Goal: Contribute content

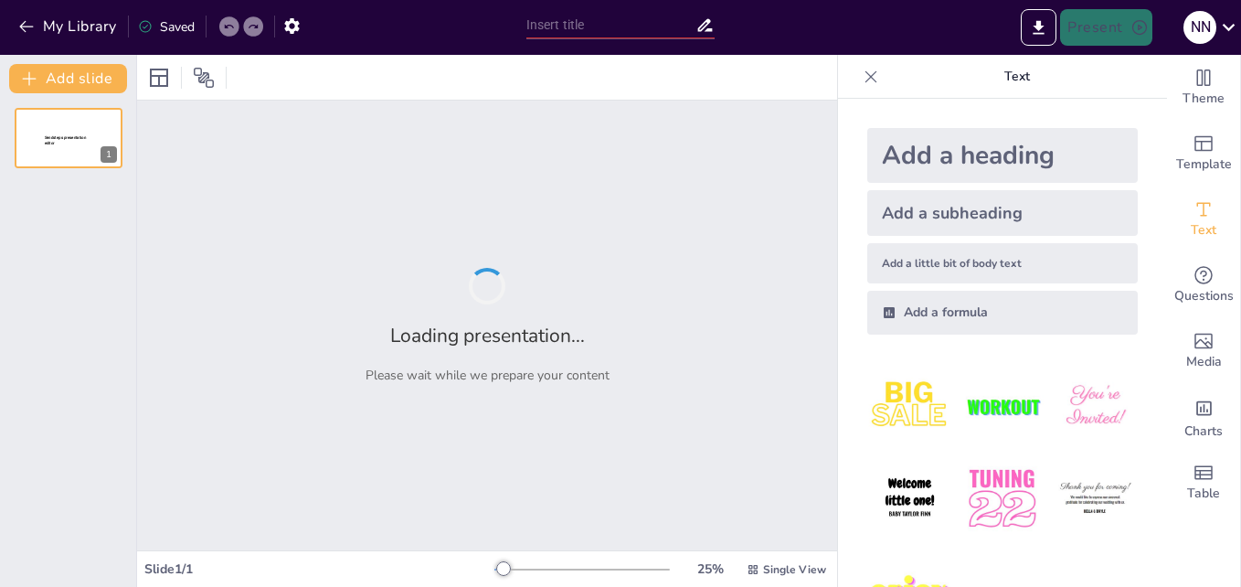
type input "Fortalecimiento de Saberes Ancestrales: Proyecto [PERSON_NAME] Medicinal Escola…"
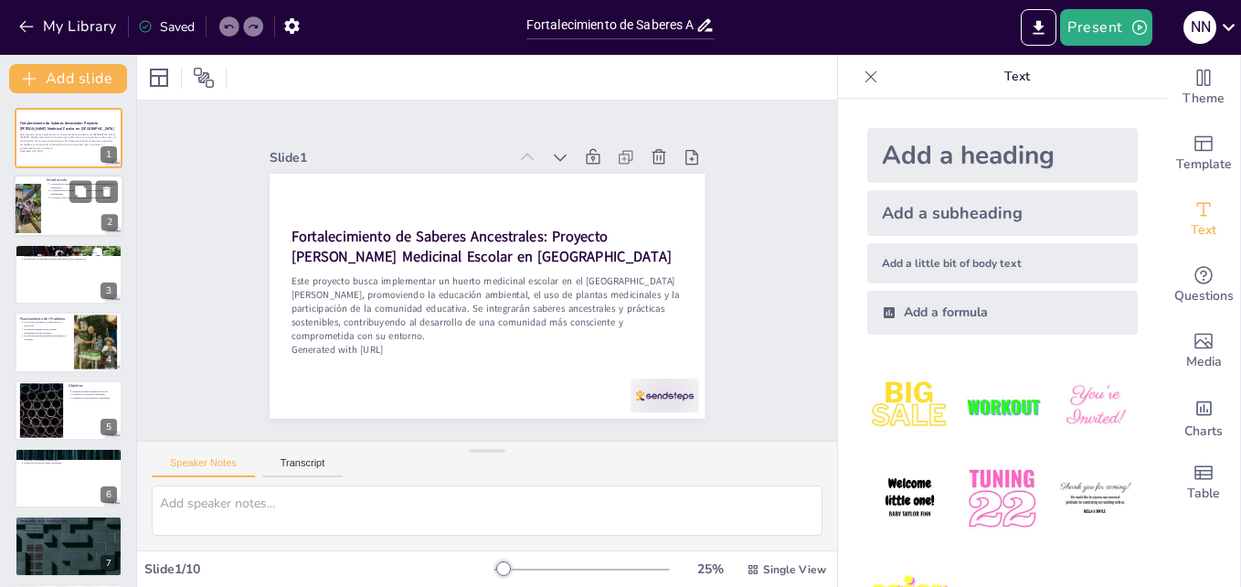
click at [54, 197] on p "Los huertos escolares son herramientas pedagógicas efectivas." at bounding box center [85, 199] width 68 height 4
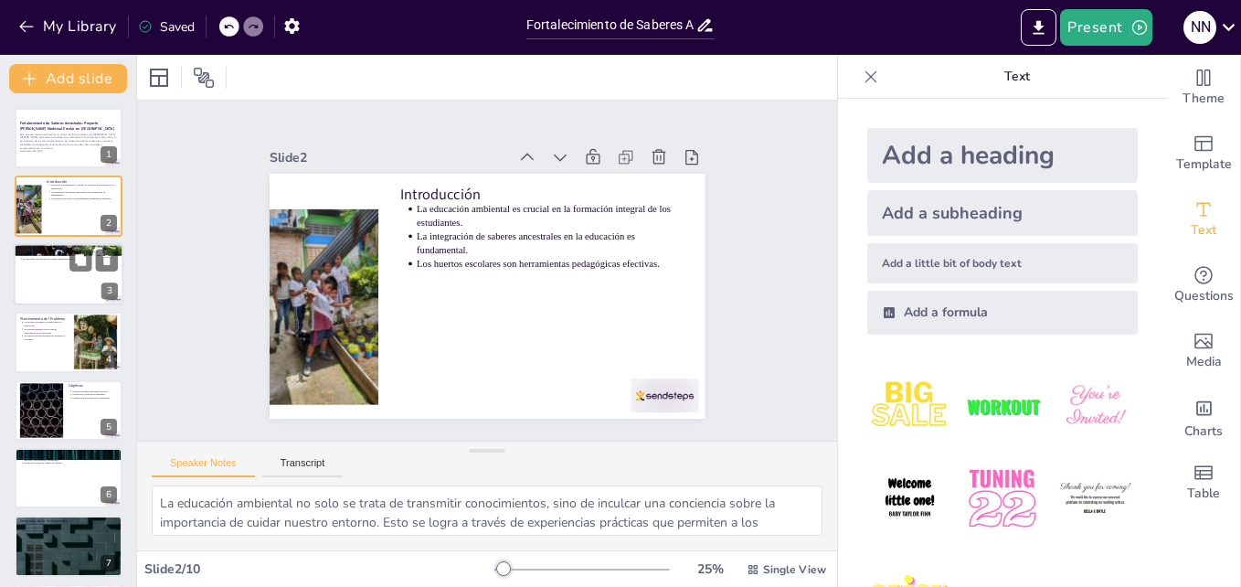
click at [72, 282] on div at bounding box center [69, 274] width 110 height 62
type textarea "A lo largo de los años, muchos colegios han implementado huertos escolares con …"
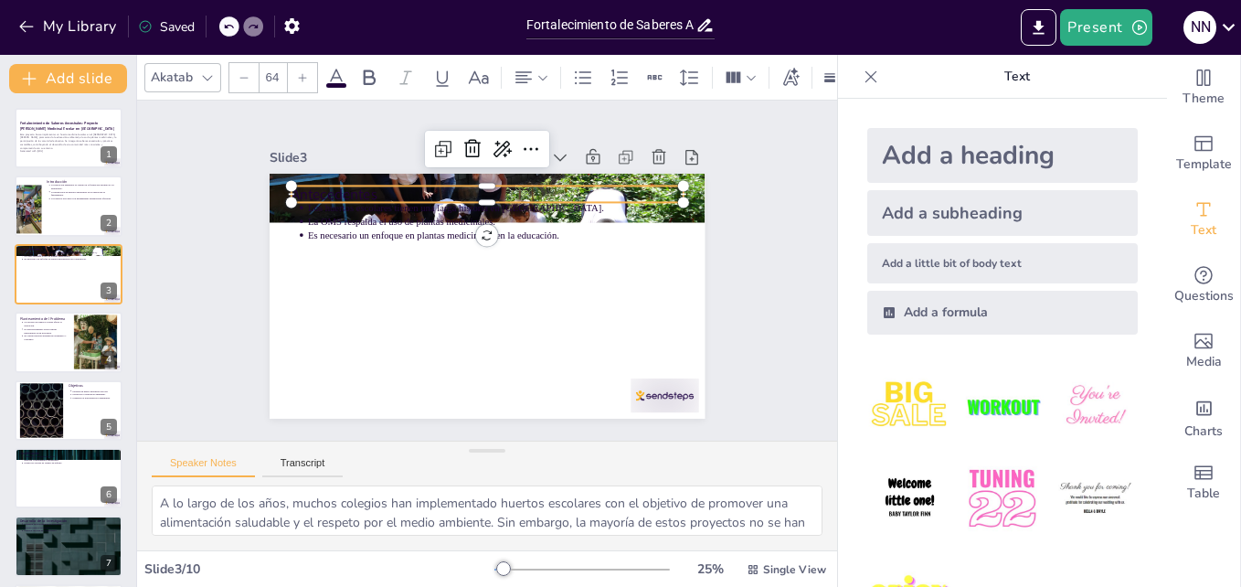
click at [375, 177] on div "Antecedentes Los huertos escolares tienen una larga historia en [GEOGRAPHIC_DAT…" at bounding box center [481, 296] width 477 height 330
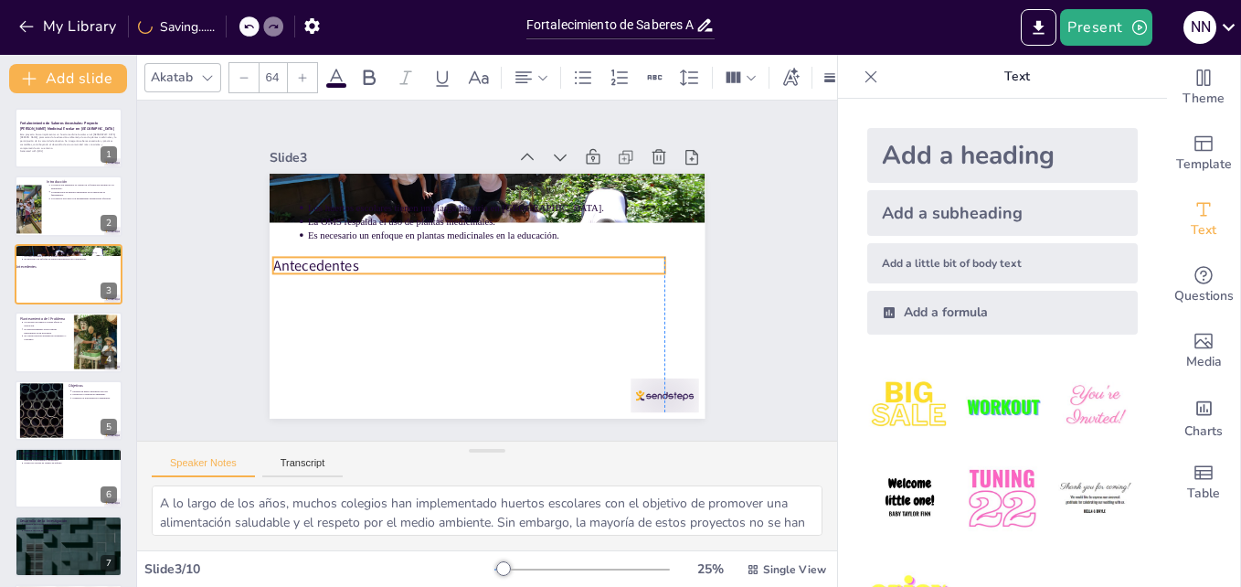
drag, startPoint x: 394, startPoint y: 180, endPoint x: 381, endPoint y: 251, distance: 72.4
click at [381, 251] on p "Antecedentes" at bounding box center [471, 260] width 379 height 141
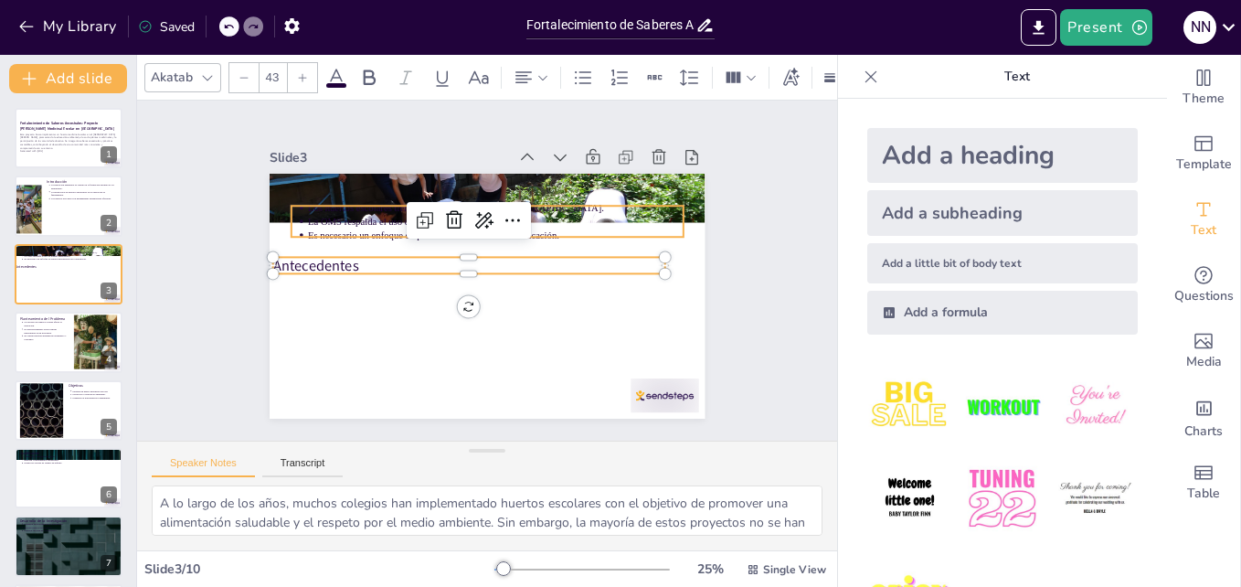
click at [359, 202] on p "Los huertos escolares tienen una larga historia en [GEOGRAPHIC_DATA]." at bounding box center [514, 213] width 361 height 129
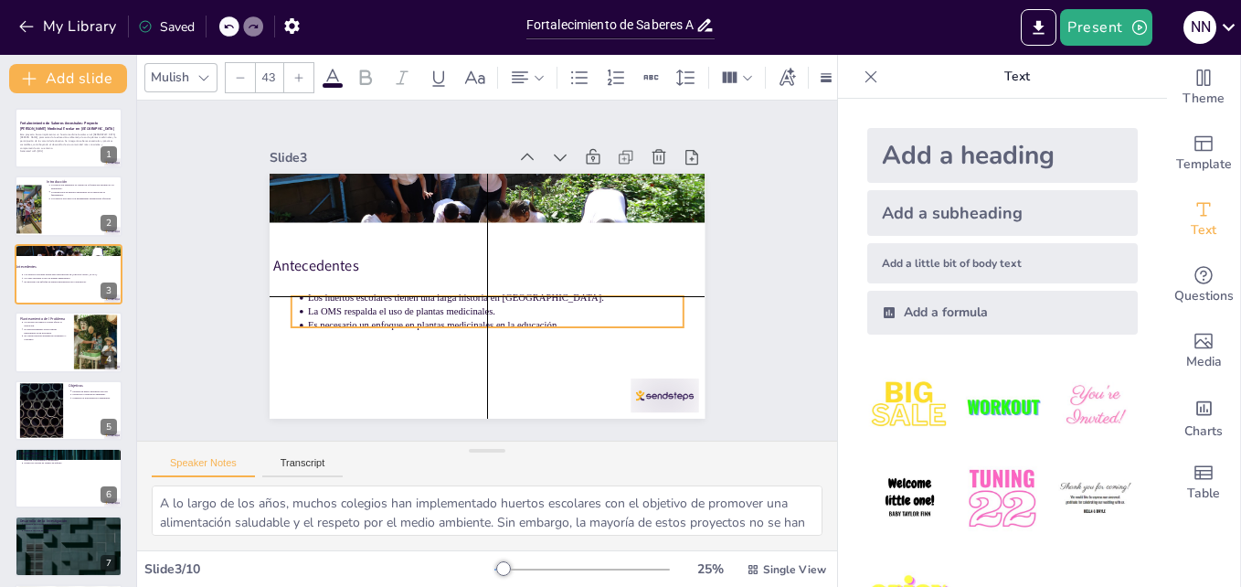
drag, startPoint x: 354, startPoint y: 199, endPoint x: 359, endPoint y: 291, distance: 91.6
click at [359, 291] on p "Los huertos escolares tienen una larga historia en [GEOGRAPHIC_DATA]." at bounding box center [489, 298] width 370 height 91
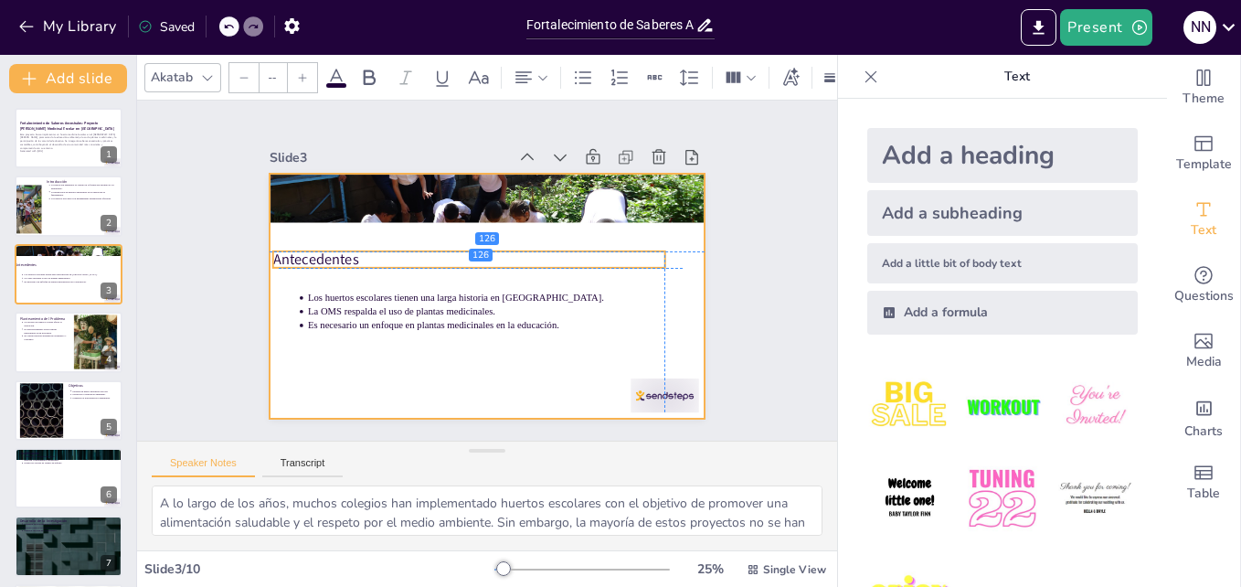
type input "64"
click at [311, 248] on p "Antecedentes" at bounding box center [472, 256] width 388 height 101
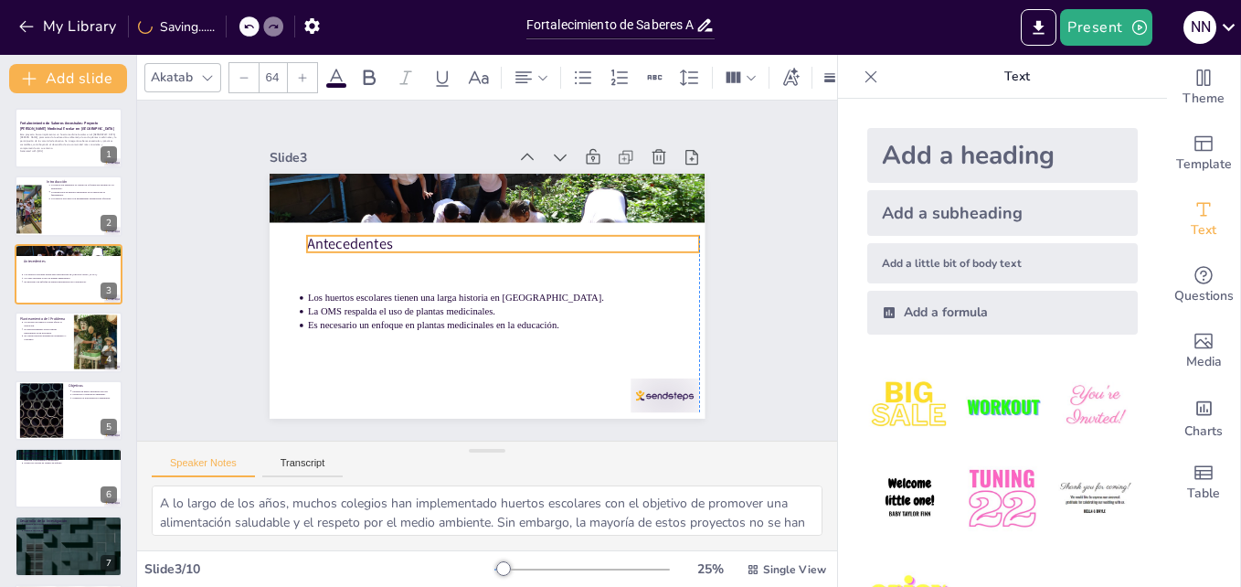
drag, startPoint x: 318, startPoint y: 246, endPoint x: 350, endPoint y: 230, distance: 35.6
click at [350, 230] on p "Antecedentes" at bounding box center [512, 253] width 367 height 178
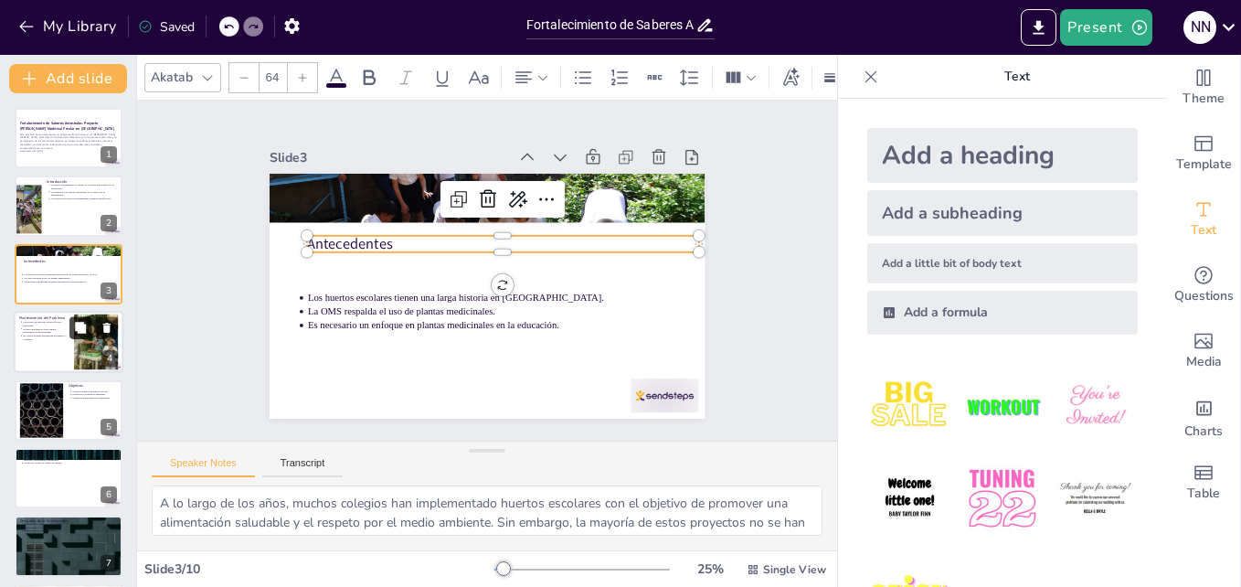
click at [87, 335] on button at bounding box center [80, 328] width 22 height 22
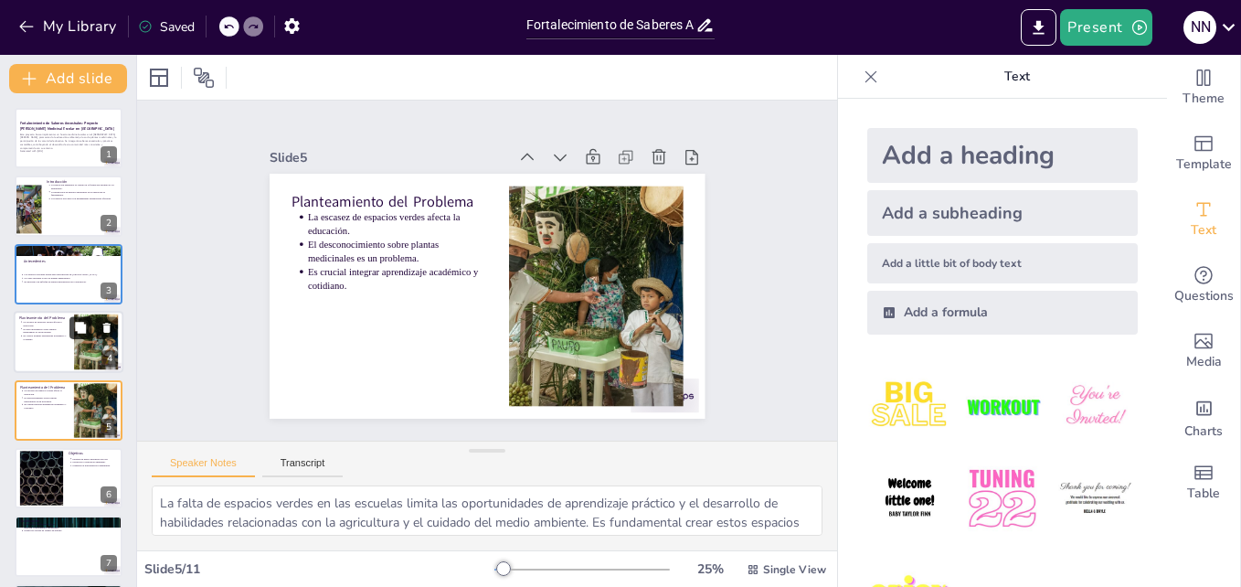
scroll to position [70, 0]
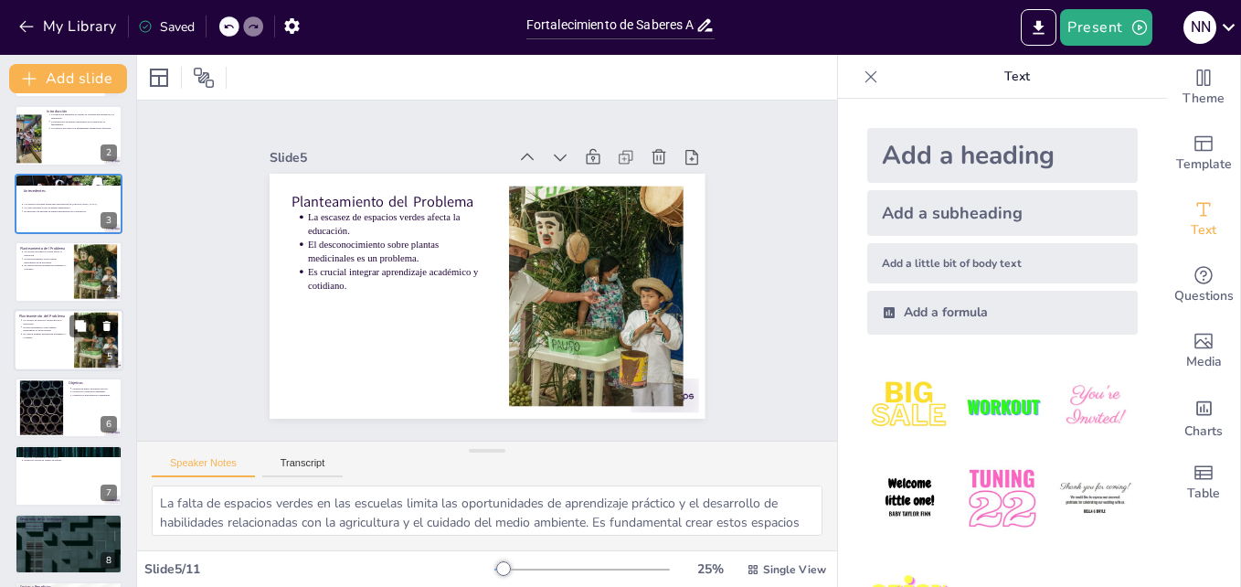
click at [106, 322] on icon at bounding box center [106, 326] width 7 height 10
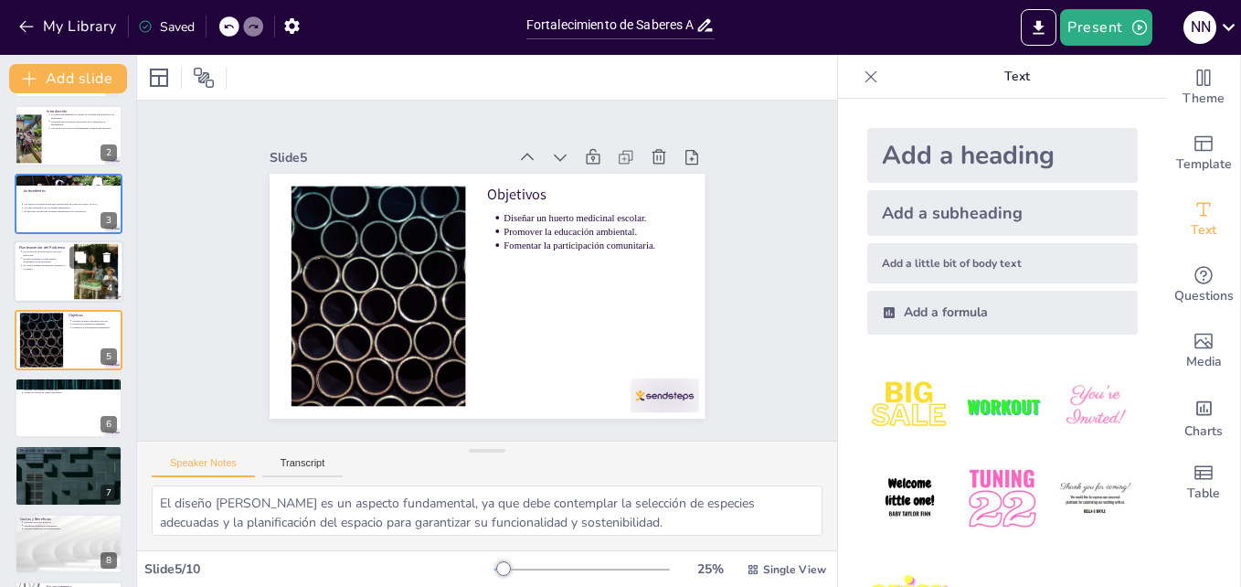
click at [42, 279] on div at bounding box center [69, 271] width 110 height 62
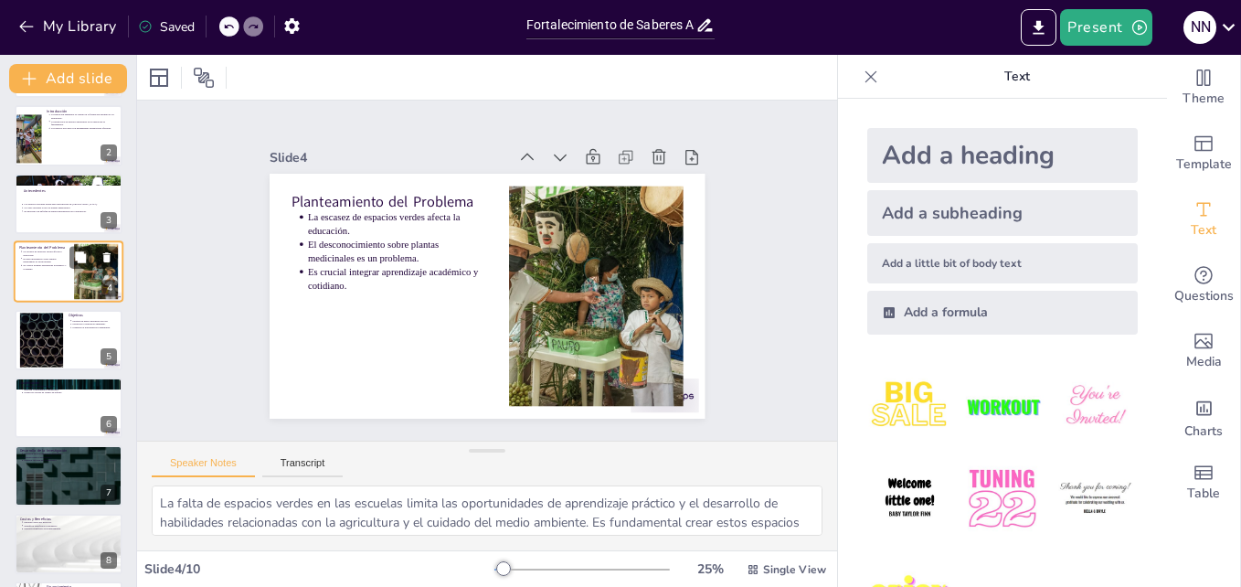
scroll to position [2, 0]
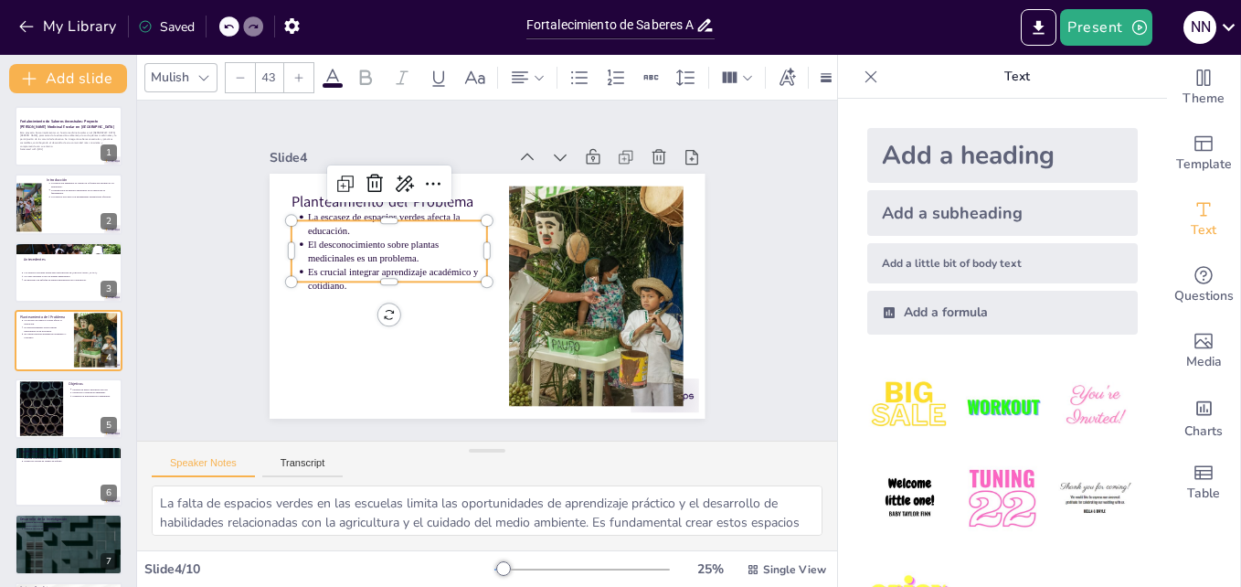
click at [325, 232] on p "El desconocimiento sobre plantas medicinales es un problema." at bounding box center [412, 216] width 175 height 98
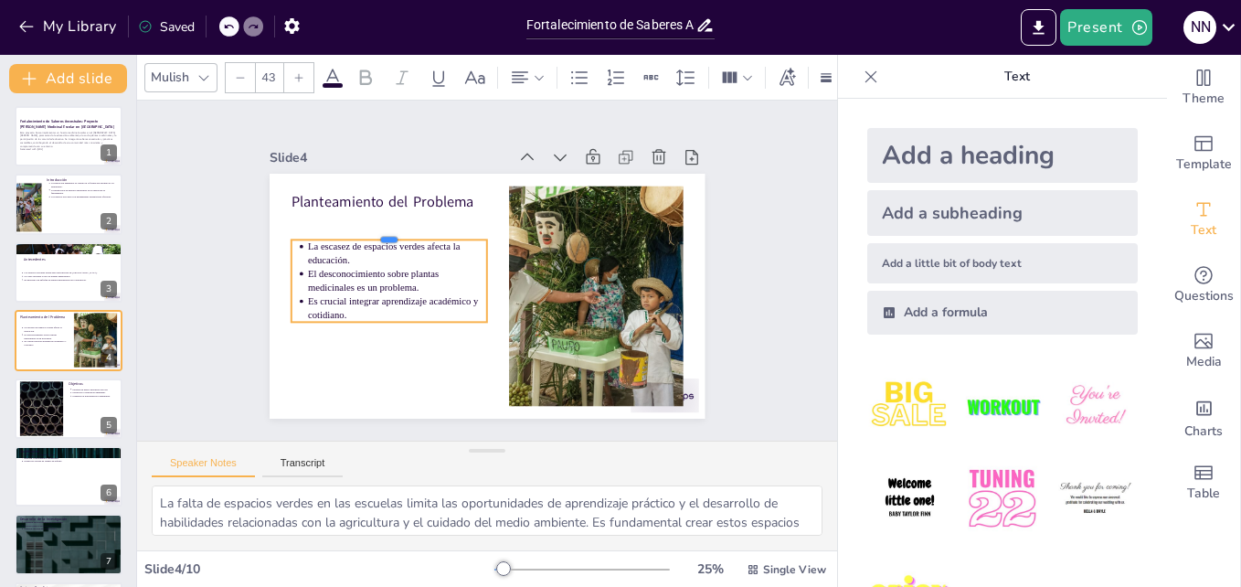
drag, startPoint x: 327, startPoint y: 213, endPoint x: 320, endPoint y: 232, distance: 20.5
click at [320, 232] on div at bounding box center [406, 203] width 191 height 75
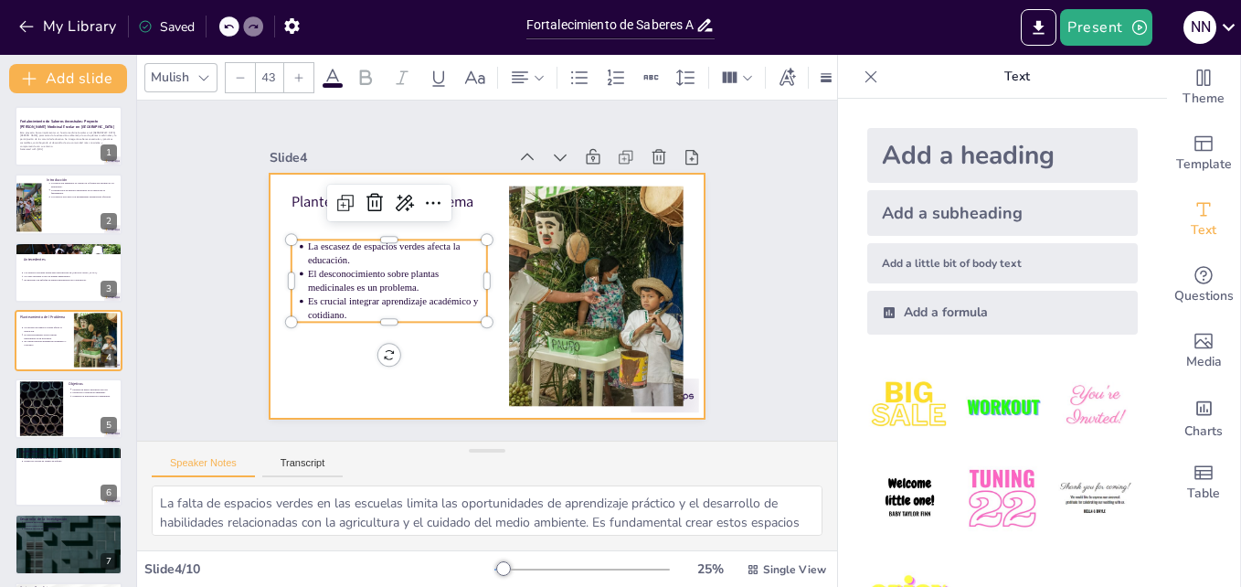
click at [298, 348] on div at bounding box center [465, 284] width 430 height 500
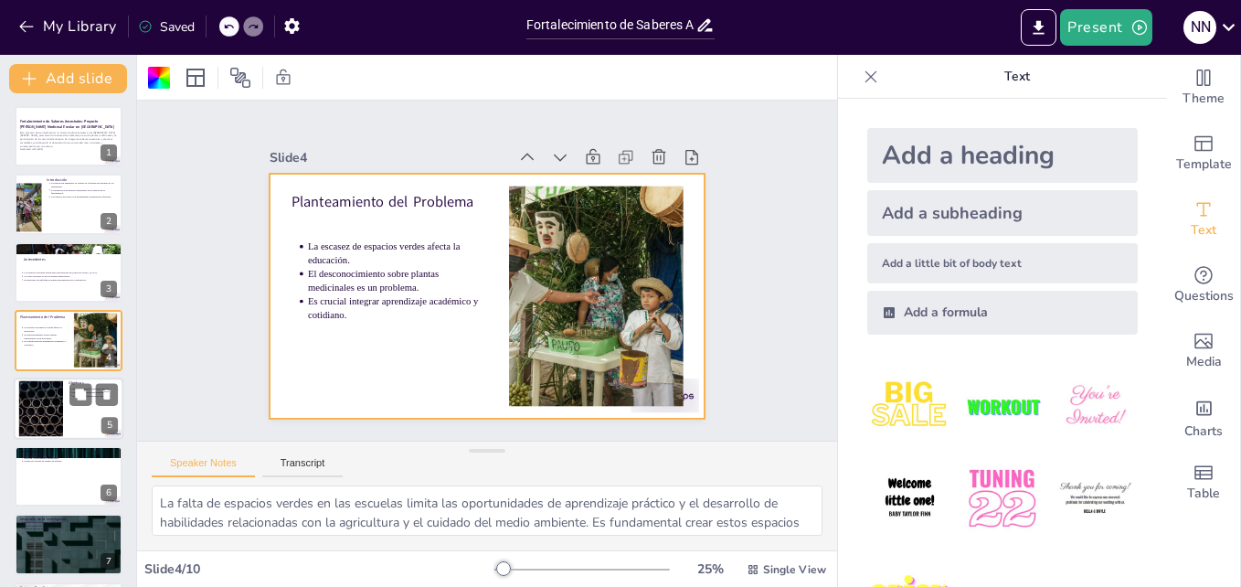
click at [43, 416] on div at bounding box center [41, 408] width 99 height 56
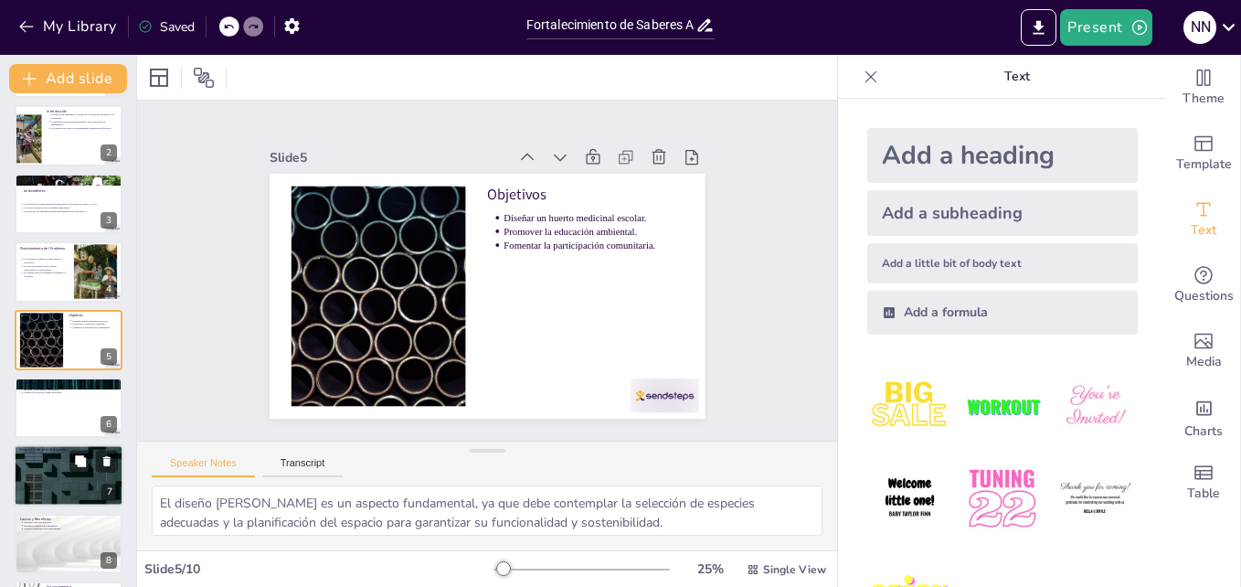
click at [56, 470] on div at bounding box center [69, 476] width 110 height 62
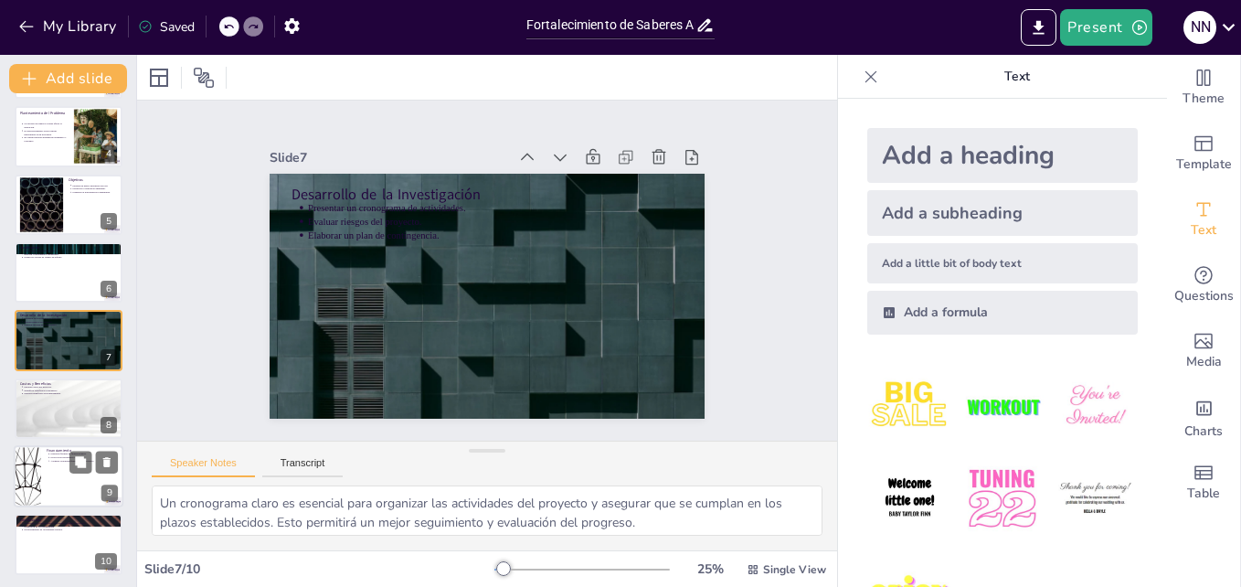
scroll to position [208, 0]
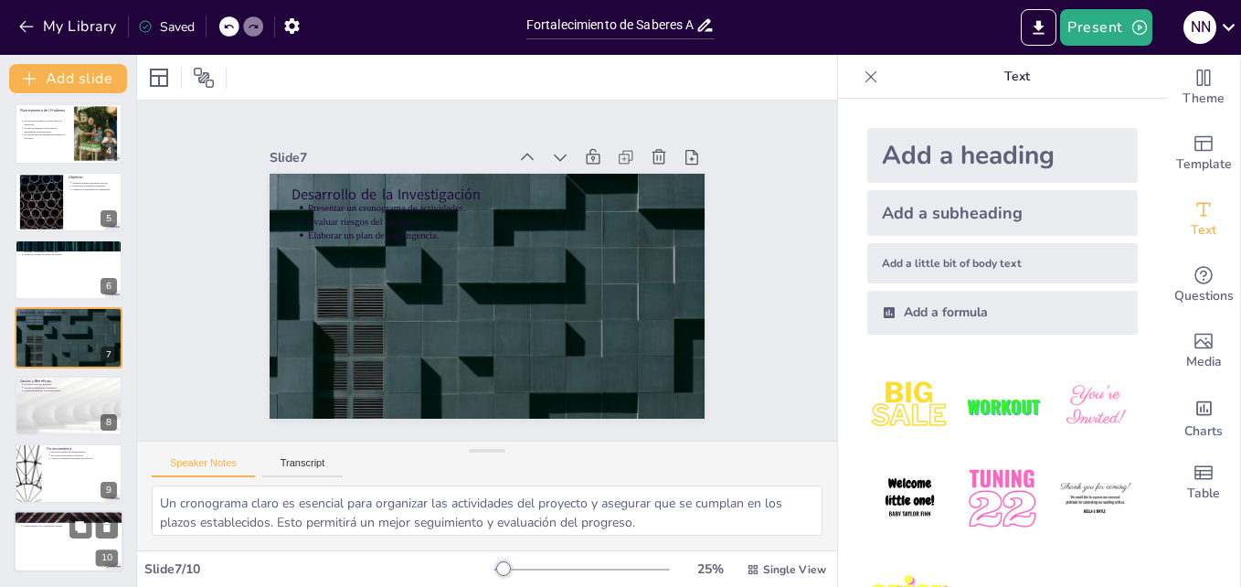
click at [70, 544] on div at bounding box center [69, 542] width 110 height 62
type textarea "La integración de conocimientos académicos y saberes ancestrales es fundamental…"
